Goal: Information Seeking & Learning: Find specific fact

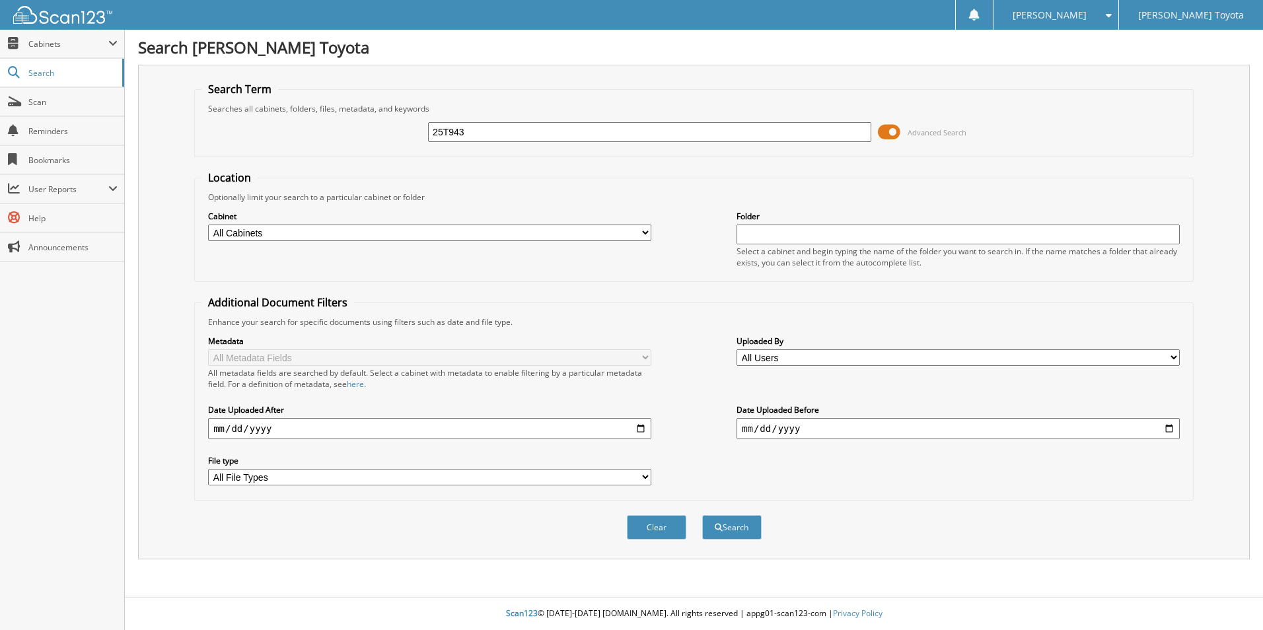
type input "25T943"
click at [702, 515] on button "Search" at bounding box center [731, 527] width 59 height 24
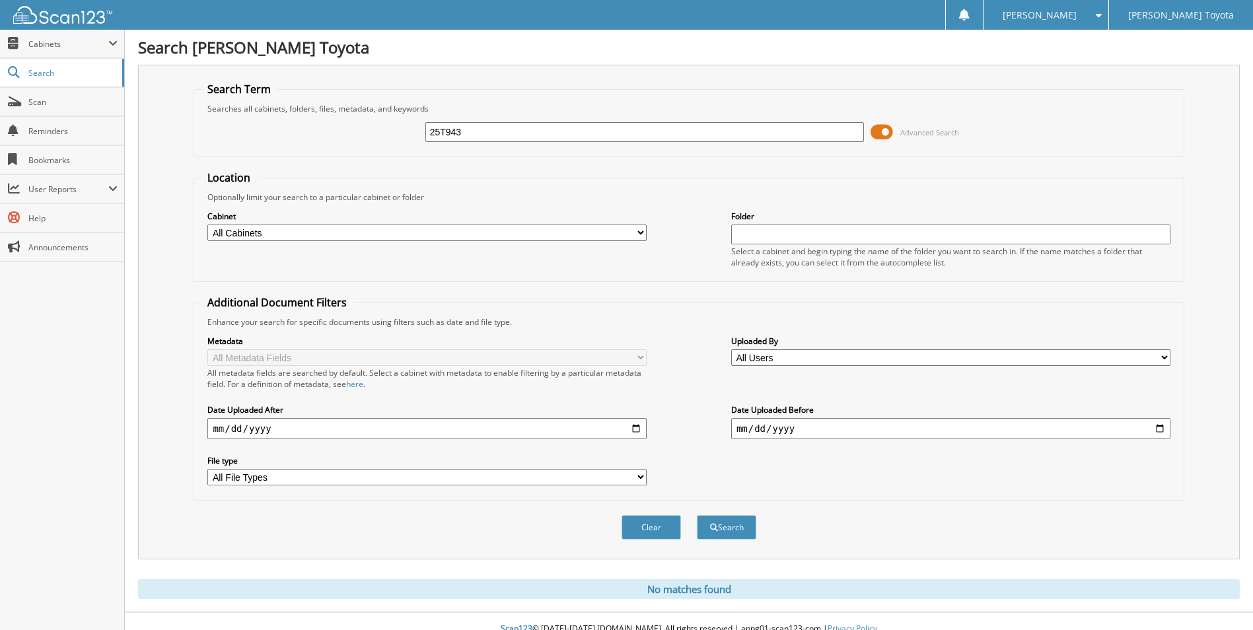
drag, startPoint x: 467, startPoint y: 136, endPoint x: 395, endPoint y: 133, distance: 72.0
click at [410, 141] on div "25T943 Advanced Search" at bounding box center [688, 132] width 975 height 36
type input "25T943A"
click at [697, 515] on button "Search" at bounding box center [726, 527] width 59 height 24
click at [919, 130] on span "Advanced Search" at bounding box center [929, 132] width 59 height 10
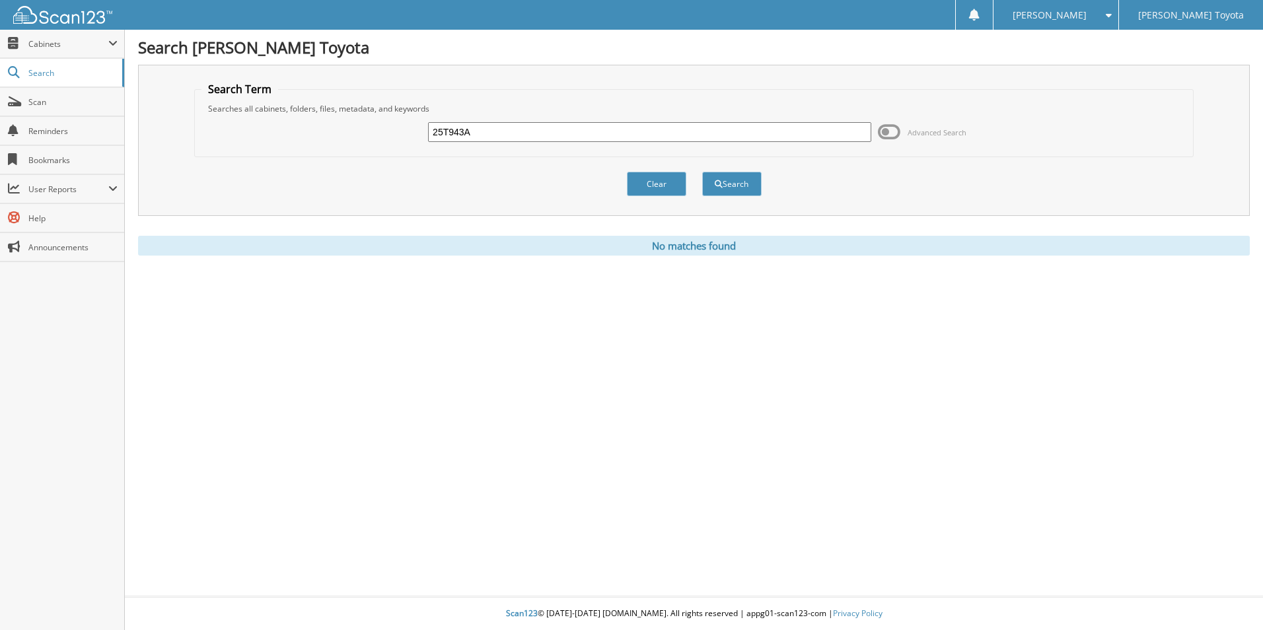
click at [485, 133] on input "25T943A" at bounding box center [649, 132] width 443 height 20
click at [702, 172] on button "Search" at bounding box center [731, 184] width 59 height 24
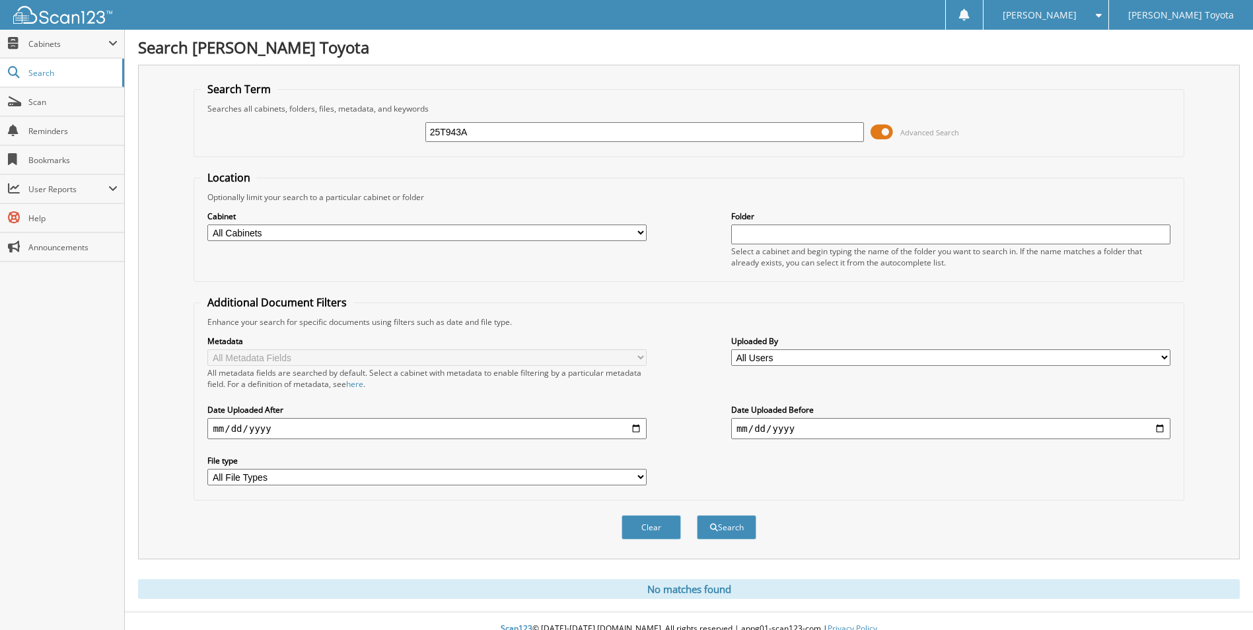
click at [479, 131] on input "25T943A" at bounding box center [644, 132] width 439 height 20
type input "25T943"
click at [884, 131] on span at bounding box center [881, 132] width 22 height 20
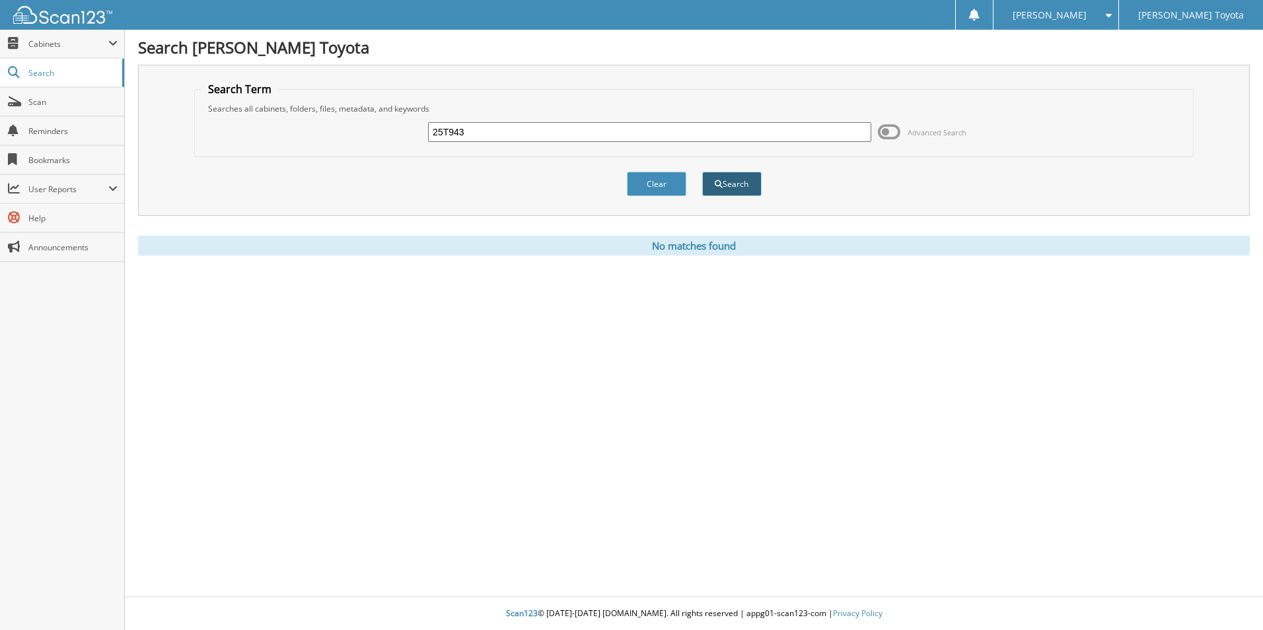
click at [744, 185] on button "Search" at bounding box center [731, 184] width 59 height 24
